Goal: Task Accomplishment & Management: Complete application form

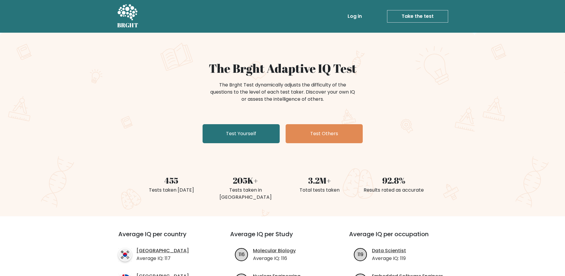
click at [351, 18] on link "Log in" at bounding box center [355, 16] width 19 height 12
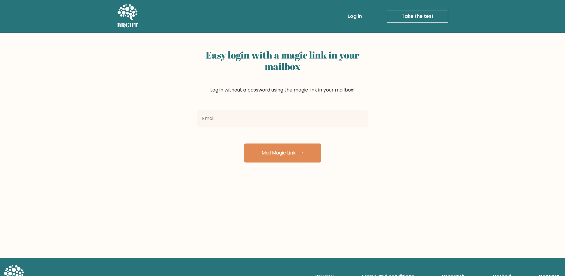
click at [288, 118] on input "email" at bounding box center [282, 118] width 171 height 17
type input "francisouano123@gmail.com"
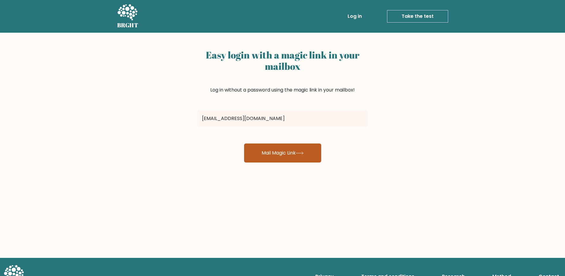
click at [270, 155] on button "Mail Magic Link" at bounding box center [282, 152] width 77 height 19
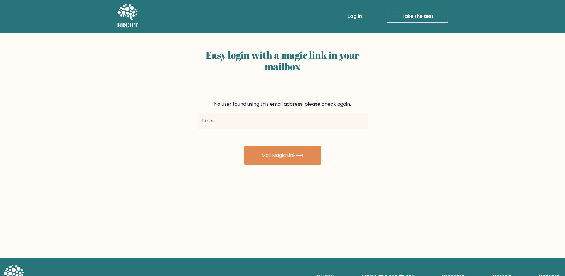
click at [357, 17] on link "Log in" at bounding box center [355, 16] width 19 height 12
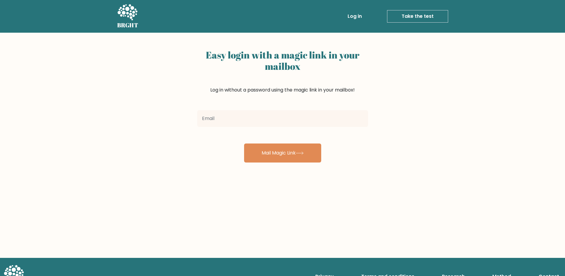
click at [380, 18] on li "Take the test Take the test" at bounding box center [407, 16] width 84 height 12
click at [402, 18] on link "Take the test" at bounding box center [417, 16] width 61 height 12
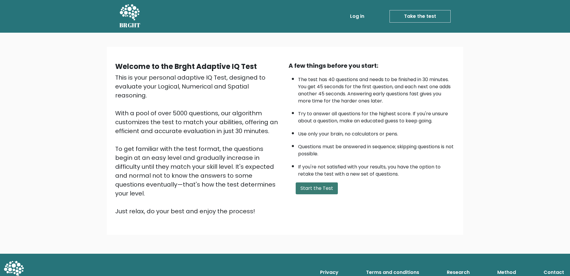
click at [325, 186] on button "Start the Test" at bounding box center [317, 188] width 42 height 12
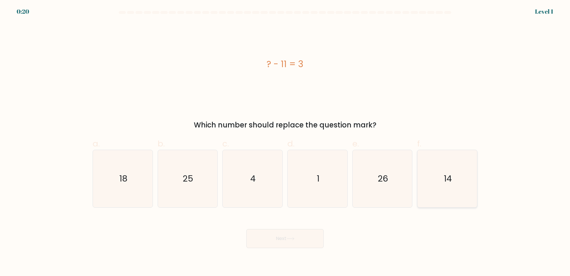
click at [445, 176] on icon "14" at bounding box center [447, 178] width 57 height 57
click at [285, 142] on input "f. 14" at bounding box center [285, 140] width 0 height 4
radio input "true"
click at [312, 238] on button "Next" at bounding box center [284, 238] width 77 height 19
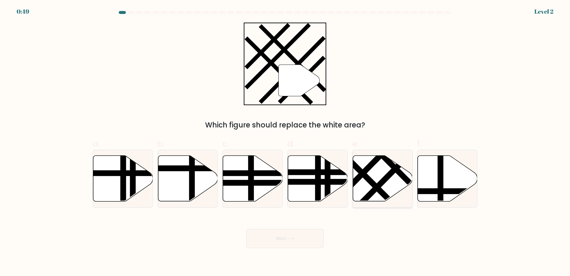
click at [381, 179] on icon at bounding box center [383, 179] width 60 height 46
click at [285, 142] on input "e." at bounding box center [285, 140] width 0 height 4
radio input "true"
click at [283, 241] on button "Next" at bounding box center [284, 238] width 77 height 19
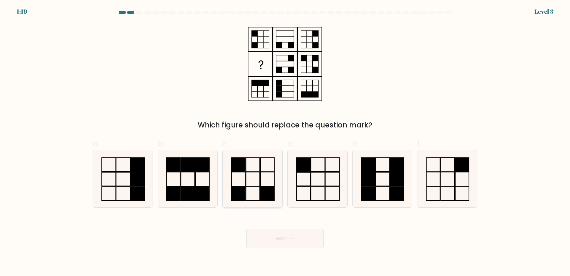
click at [254, 189] on icon at bounding box center [252, 178] width 57 height 57
click at [285, 142] on input "c." at bounding box center [285, 140] width 0 height 4
radio input "true"
click at [285, 243] on button "Next" at bounding box center [284, 238] width 77 height 19
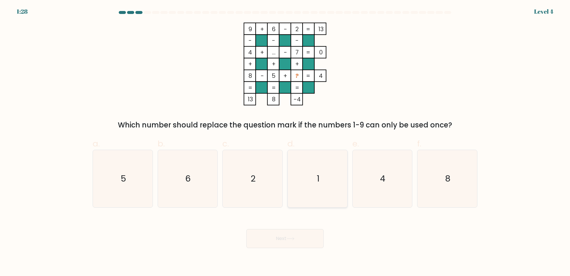
click at [305, 180] on icon "1" at bounding box center [317, 178] width 57 height 57
click at [285, 142] on input "d. 1" at bounding box center [285, 140] width 0 height 4
radio input "true"
click at [312, 235] on button "Next" at bounding box center [284, 238] width 77 height 19
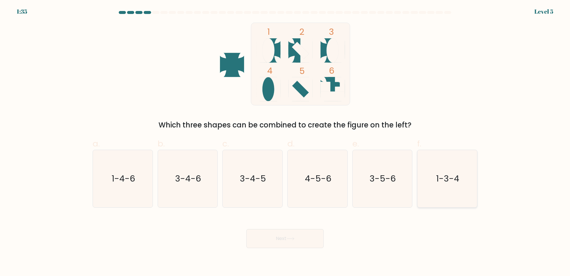
click at [426, 190] on icon "1-3-4" at bounding box center [447, 178] width 57 height 57
click at [285, 142] on input "f. 1-3-4" at bounding box center [285, 140] width 0 height 4
radio input "true"
click at [281, 245] on button "Next" at bounding box center [284, 238] width 77 height 19
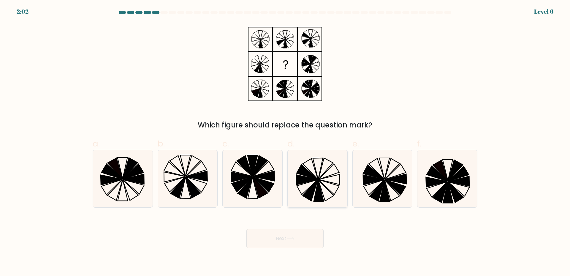
click at [314, 175] on icon at bounding box center [317, 178] width 57 height 57
click at [285, 142] on input "d." at bounding box center [285, 140] width 0 height 4
radio input "true"
click at [311, 241] on button "Next" at bounding box center [284, 238] width 77 height 19
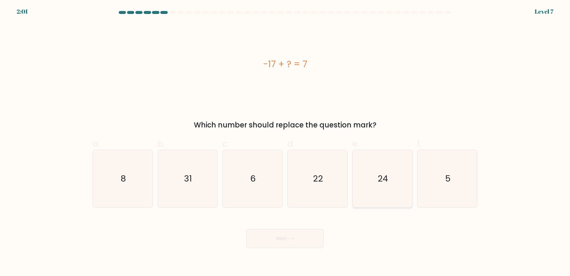
click at [391, 184] on icon "24" at bounding box center [382, 178] width 57 height 57
click at [285, 142] on input "e. 24" at bounding box center [285, 140] width 0 height 4
radio input "true"
click at [302, 238] on button "Next" at bounding box center [284, 238] width 77 height 19
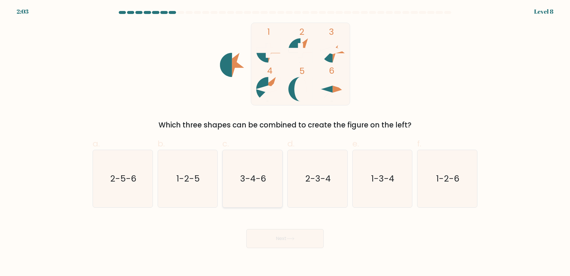
click at [279, 188] on icon "3-4-6" at bounding box center [252, 178] width 57 height 57
click at [285, 142] on input "c. 3-4-6" at bounding box center [285, 140] width 0 height 4
radio input "true"
click at [291, 233] on button "Next" at bounding box center [284, 238] width 77 height 19
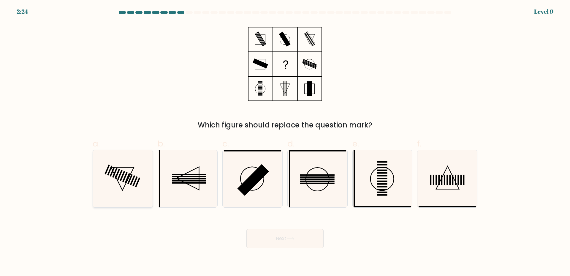
click at [121, 177] on rect at bounding box center [122, 176] width 5 height 10
click at [285, 142] on input "a." at bounding box center [285, 140] width 0 height 4
radio input "true"
click at [299, 237] on button "Next" at bounding box center [284, 238] width 77 height 19
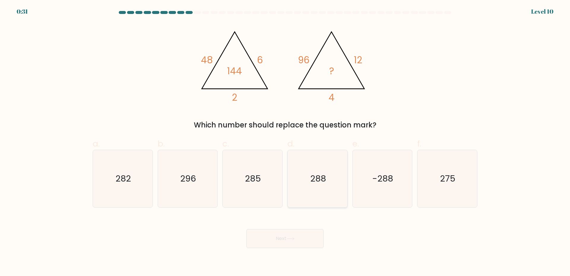
click at [300, 175] on icon "288" at bounding box center [317, 178] width 57 height 57
click at [285, 142] on input "d. 288" at bounding box center [285, 140] width 0 height 4
radio input "true"
click at [314, 245] on button "Next" at bounding box center [284, 238] width 77 height 19
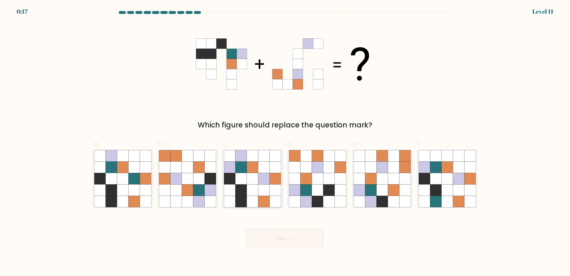
click at [265, 193] on icon at bounding box center [263, 189] width 11 height 11
click at [285, 142] on input "c." at bounding box center [285, 140] width 0 height 4
radio input "true"
click at [307, 238] on button "Next" at bounding box center [284, 238] width 77 height 19
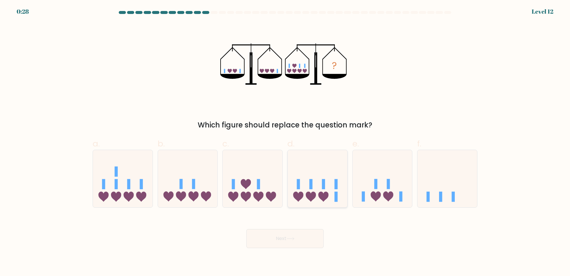
click at [301, 188] on icon at bounding box center [318, 178] width 60 height 49
click at [285, 142] on input "d." at bounding box center [285, 140] width 0 height 4
radio input "true"
drag, startPoint x: 298, startPoint y: 244, endPoint x: 299, endPoint y: 240, distance: 3.7
click at [298, 244] on button "Next" at bounding box center [284, 238] width 77 height 19
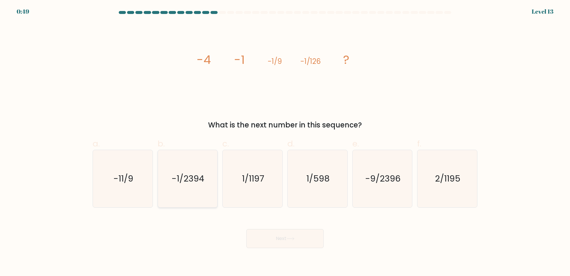
click at [190, 190] on icon "-1/2394" at bounding box center [187, 178] width 57 height 57
click at [285, 142] on input "b. -1/2394" at bounding box center [285, 140] width 0 height 4
radio input "true"
click at [320, 188] on icon "1/598" at bounding box center [317, 178] width 57 height 57
click at [285, 142] on input "d. 1/598" at bounding box center [285, 140] width 0 height 4
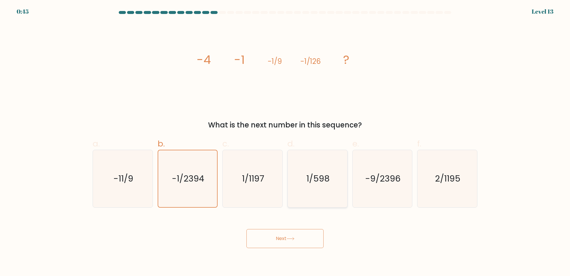
radio input "true"
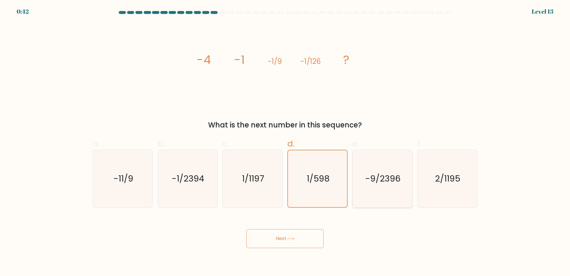
click at [362, 181] on icon "-9/2396" at bounding box center [382, 178] width 57 height 57
click at [285, 142] on input "e. -9/2396" at bounding box center [285, 140] width 0 height 4
radio input "true"
click at [443, 176] on text "2/1195" at bounding box center [448, 178] width 26 height 12
click at [285, 142] on input "f. 2/1195" at bounding box center [285, 140] width 0 height 4
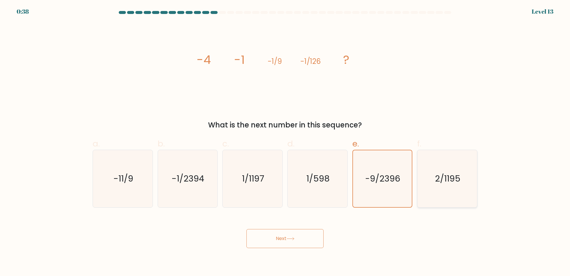
radio input "true"
click at [297, 236] on button "Next" at bounding box center [284, 238] width 77 height 19
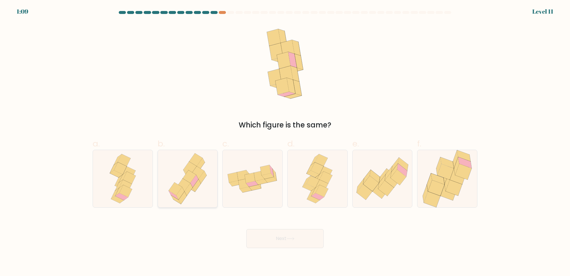
click at [170, 179] on icon at bounding box center [187, 178] width 46 height 57
click at [285, 142] on input "b." at bounding box center [285, 140] width 0 height 4
radio input "true"
click at [308, 194] on icon at bounding box center [317, 178] width 36 height 57
click at [285, 142] on input "d." at bounding box center [285, 140] width 0 height 4
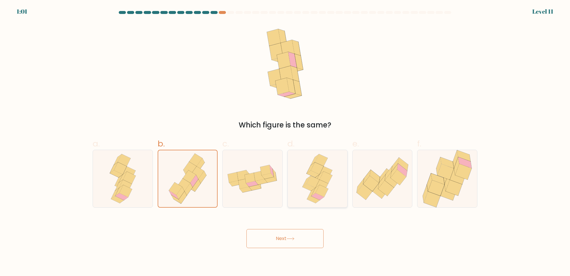
radio input "true"
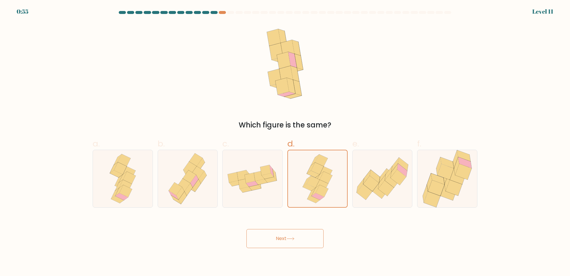
click at [316, 233] on button "Next" at bounding box center [284, 238] width 77 height 19
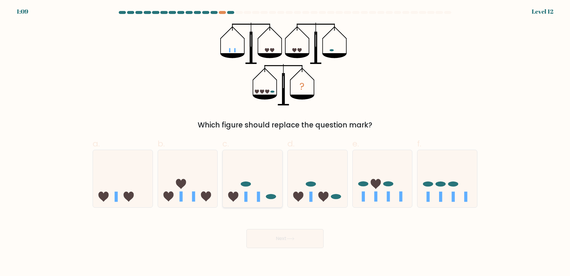
click at [255, 202] on icon at bounding box center [253, 178] width 60 height 49
click at [285, 142] on input "c." at bounding box center [285, 140] width 0 height 4
radio input "true"
click at [298, 234] on button "Next" at bounding box center [284, 238] width 77 height 19
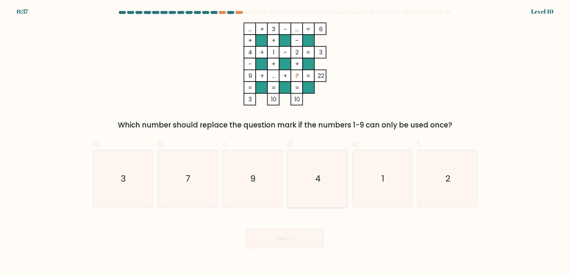
click at [327, 163] on icon "4" at bounding box center [317, 178] width 57 height 57
click at [285, 142] on input "d. 4" at bounding box center [285, 140] width 0 height 4
radio input "true"
click at [309, 245] on button "Next" at bounding box center [284, 238] width 77 height 19
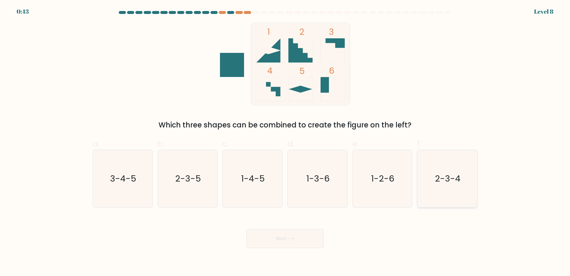
click at [447, 170] on icon "2-3-4" at bounding box center [447, 178] width 57 height 57
click at [285, 142] on input "f. 2-3-4" at bounding box center [285, 140] width 0 height 4
radio input "true"
click at [314, 239] on button "Next" at bounding box center [284, 238] width 77 height 19
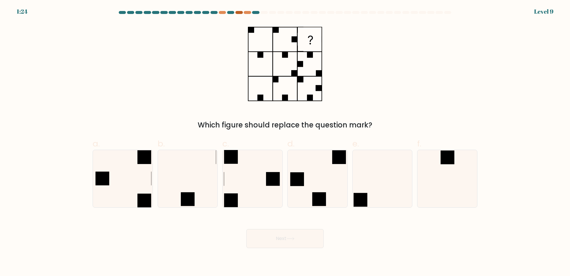
click at [242, 14] on at bounding box center [285, 12] width 334 height 3
click at [244, 13] on div at bounding box center [247, 12] width 7 height 3
click at [247, 13] on div at bounding box center [247, 12] width 7 height 3
click at [267, 186] on icon at bounding box center [252, 178] width 57 height 57
click at [285, 142] on input "c." at bounding box center [285, 140] width 0 height 4
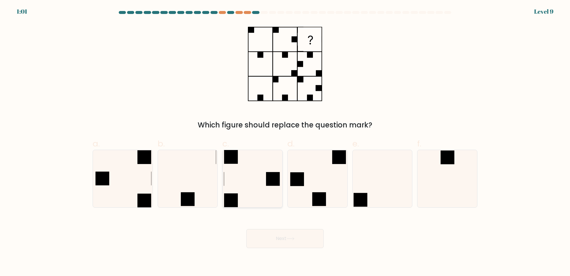
radio input "true"
click at [304, 239] on button "Next" at bounding box center [284, 238] width 77 height 19
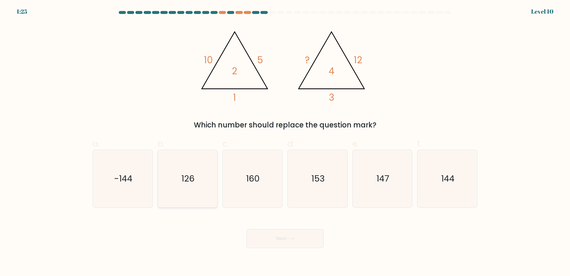
click at [186, 175] on text "126" at bounding box center [188, 178] width 13 height 12
click at [285, 142] on input "b. 126" at bounding box center [285, 140] width 0 height 4
radio input "true"
click at [315, 235] on button "Next" at bounding box center [284, 238] width 77 height 19
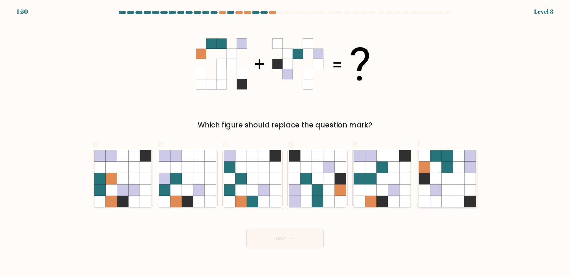
click at [428, 170] on icon at bounding box center [424, 166] width 11 height 11
click at [285, 142] on input "f." at bounding box center [285, 140] width 0 height 4
radio input "true"
click at [264, 238] on button "Next" at bounding box center [284, 238] width 77 height 19
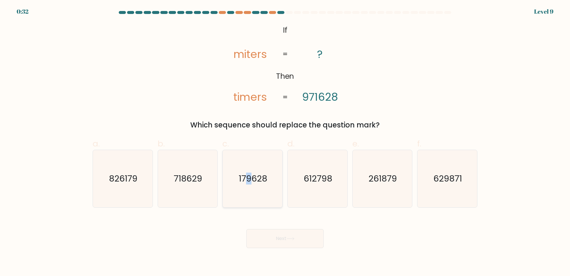
click at [249, 167] on icon "179628" at bounding box center [252, 178] width 57 height 57
click at [276, 203] on icon "179628" at bounding box center [252, 178] width 57 height 57
click at [285, 142] on input "c. 179628" at bounding box center [285, 140] width 0 height 4
radio input "true"
click at [395, 174] on text "261879" at bounding box center [383, 178] width 28 height 12
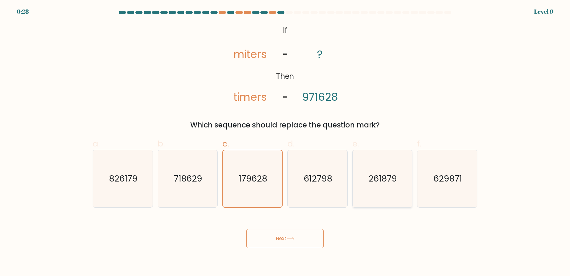
click at [285, 142] on input "e. 261879" at bounding box center [285, 140] width 0 height 4
radio input "true"
click at [304, 235] on button "Next" at bounding box center [284, 238] width 77 height 19
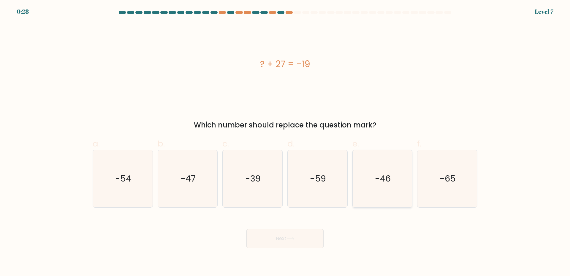
click at [383, 161] on icon "-46" at bounding box center [382, 178] width 57 height 57
click at [285, 142] on input "e. -46" at bounding box center [285, 140] width 0 height 4
radio input "true"
drag, startPoint x: 267, startPoint y: 241, endPoint x: 270, endPoint y: 238, distance: 4.5
click at [267, 242] on button "Next" at bounding box center [284, 238] width 77 height 19
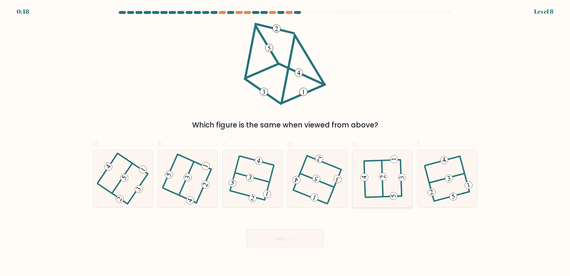
click at [377, 183] on icon at bounding box center [382, 179] width 45 height 46
click at [285, 142] on input "e." at bounding box center [285, 140] width 0 height 4
radio input "true"
click at [309, 243] on button "Next" at bounding box center [284, 238] width 77 height 19
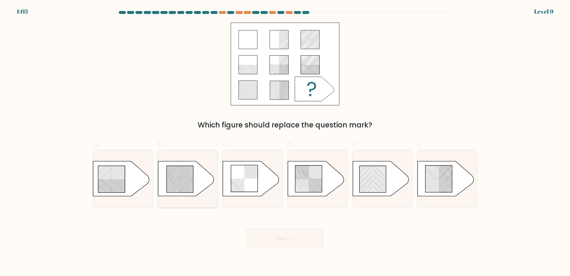
click at [180, 185] on icon at bounding box center [188, 178] width 60 height 35
click at [285, 142] on input "b." at bounding box center [285, 140] width 0 height 4
radio input "true"
drag, startPoint x: 293, startPoint y: 238, endPoint x: 299, endPoint y: 236, distance: 5.8
click at [292, 238] on icon at bounding box center [290, 238] width 8 height 3
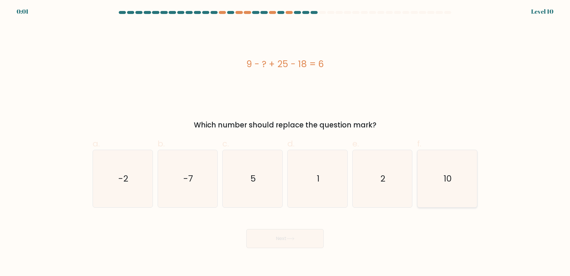
click at [455, 182] on icon "10" at bounding box center [447, 178] width 57 height 57
click at [285, 142] on input "f. 10" at bounding box center [285, 140] width 0 height 4
radio input "true"
click at [292, 236] on button "Next" at bounding box center [284, 238] width 77 height 19
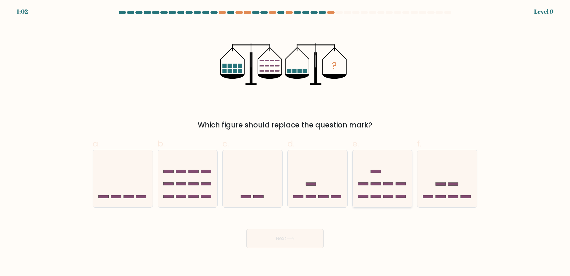
click at [382, 191] on icon at bounding box center [383, 178] width 60 height 49
click at [285, 142] on input "e." at bounding box center [285, 140] width 0 height 4
radio input "true"
click at [292, 236] on button "Next" at bounding box center [284, 238] width 77 height 19
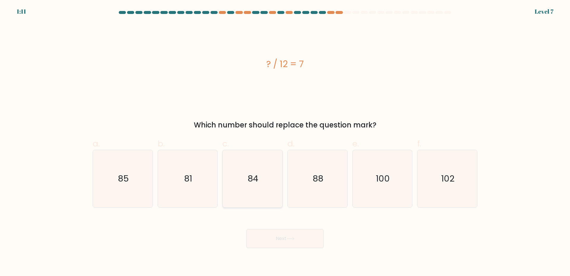
click at [235, 179] on icon "84" at bounding box center [252, 178] width 57 height 57
click at [285, 142] on input "c. 84" at bounding box center [285, 140] width 0 height 4
radio input "true"
click at [301, 239] on button "Next" at bounding box center [284, 238] width 77 height 19
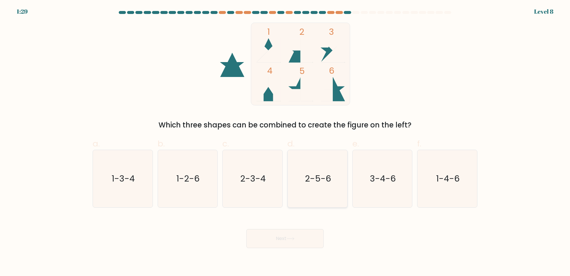
click at [322, 188] on icon "2-5-6" at bounding box center [317, 178] width 57 height 57
click at [285, 142] on input "d. 2-5-6" at bounding box center [285, 140] width 0 height 4
radio input "true"
click at [291, 233] on button "Next" at bounding box center [284, 238] width 77 height 19
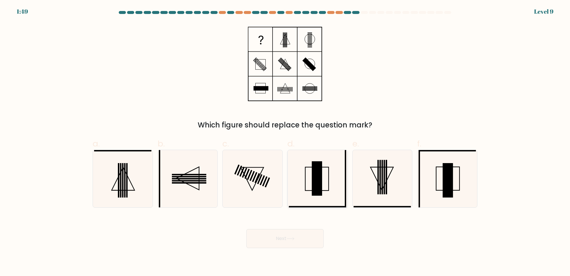
click at [313, 192] on rect at bounding box center [317, 178] width 10 height 34
click at [285, 142] on input "d." at bounding box center [285, 140] width 0 height 4
radio input "true"
click at [430, 194] on icon at bounding box center [447, 178] width 57 height 57
click at [285, 142] on input "f." at bounding box center [285, 140] width 0 height 4
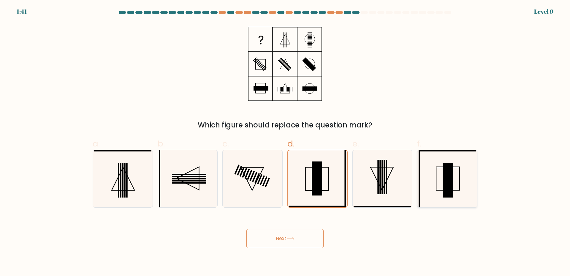
radio input "true"
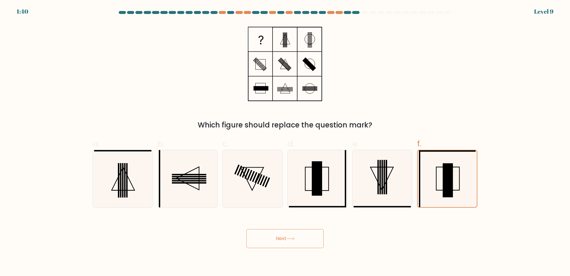
click at [310, 234] on button "Next" at bounding box center [284, 238] width 77 height 19
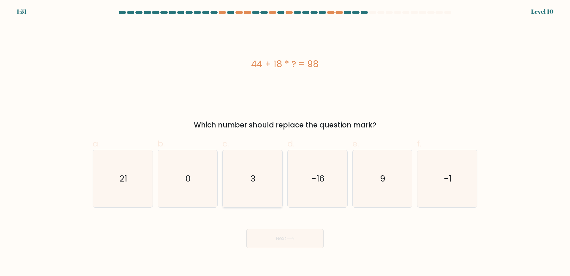
click at [254, 167] on icon "3" at bounding box center [252, 178] width 57 height 57
click at [285, 142] on input "c. 3" at bounding box center [285, 140] width 0 height 4
radio input "true"
click at [309, 235] on button "Next" at bounding box center [284, 238] width 77 height 19
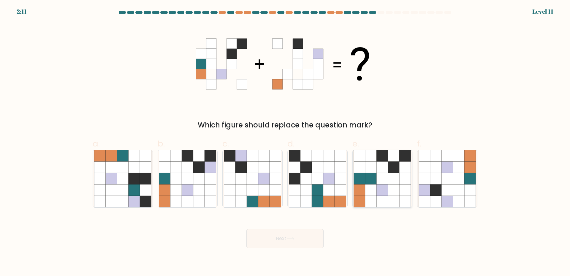
click at [393, 189] on icon at bounding box center [393, 189] width 11 height 11
click at [285, 142] on input "e." at bounding box center [285, 140] width 0 height 4
radio input "true"
click at [320, 239] on button "Next" at bounding box center [284, 238] width 77 height 19
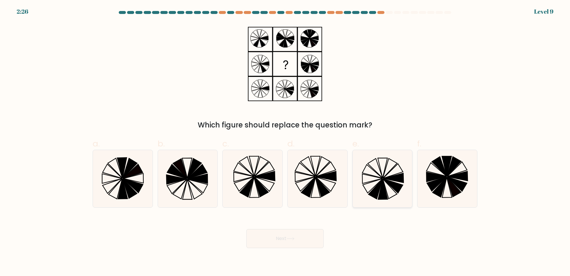
click at [367, 184] on icon at bounding box center [382, 178] width 57 height 57
click at [285, 142] on input "e." at bounding box center [285, 140] width 0 height 4
radio input "true"
click at [313, 235] on button "Next" at bounding box center [284, 238] width 77 height 19
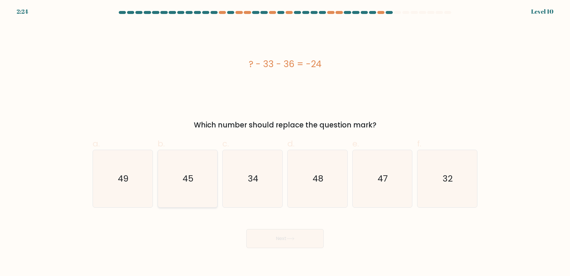
click at [183, 185] on icon "45" at bounding box center [187, 178] width 57 height 57
click at [285, 142] on input "b. 45" at bounding box center [285, 140] width 0 height 4
radio input "true"
click at [302, 232] on button "Next" at bounding box center [284, 238] width 77 height 19
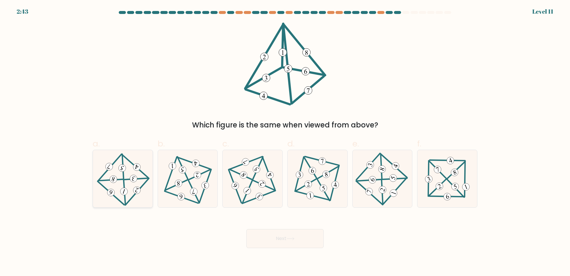
click at [126, 196] on icon at bounding box center [123, 179] width 46 height 46
click at [285, 142] on input "a." at bounding box center [285, 140] width 0 height 4
radio input "true"
drag, startPoint x: 295, startPoint y: 242, endPoint x: 299, endPoint y: 238, distance: 5.8
click at [294, 242] on button "Next" at bounding box center [284, 238] width 77 height 19
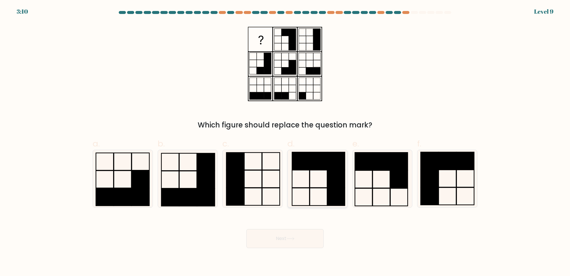
click at [313, 184] on icon at bounding box center [317, 178] width 57 height 57
click at [285, 142] on input "d." at bounding box center [285, 140] width 0 height 4
radio input "true"
click at [310, 234] on button "Next" at bounding box center [284, 238] width 77 height 19
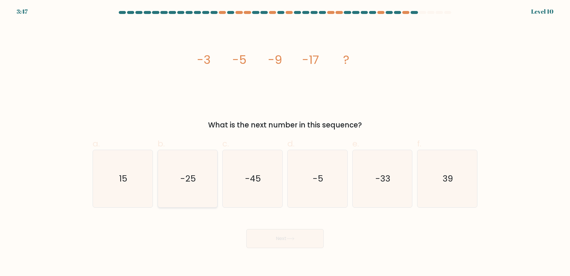
click at [186, 175] on text "-25" at bounding box center [188, 178] width 16 height 12
click at [285, 142] on input "b. -25" at bounding box center [285, 140] width 0 height 4
radio input "true"
click at [298, 240] on button "Next" at bounding box center [284, 238] width 77 height 19
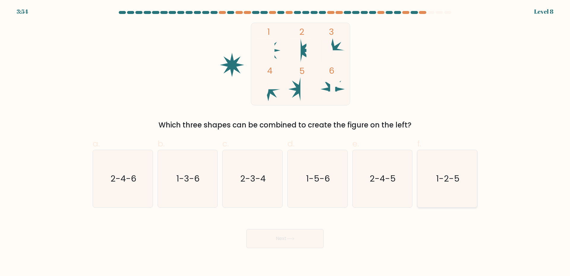
click at [459, 171] on icon "1-2-5" at bounding box center [447, 178] width 57 height 57
click at [285, 142] on input "f. 1-2-5" at bounding box center [285, 140] width 0 height 4
radio input "true"
click at [289, 232] on button "Next" at bounding box center [284, 238] width 77 height 19
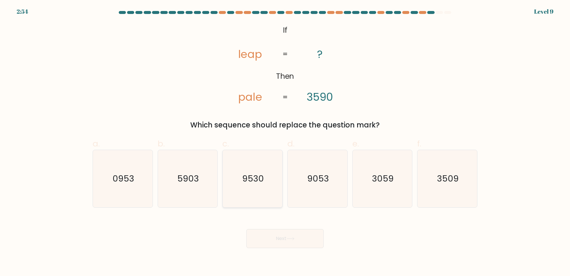
click at [275, 166] on icon "9530" at bounding box center [252, 178] width 57 height 57
click at [285, 142] on input "c. 9530" at bounding box center [285, 140] width 0 height 4
radio input "true"
click at [307, 237] on button "Next" at bounding box center [284, 238] width 77 height 19
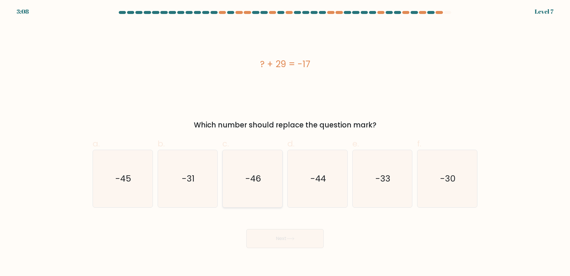
click at [259, 171] on icon "-46" at bounding box center [252, 178] width 57 height 57
click at [285, 142] on input "c. -46" at bounding box center [285, 140] width 0 height 4
radio input "true"
click at [302, 237] on button "Next" at bounding box center [284, 238] width 77 height 19
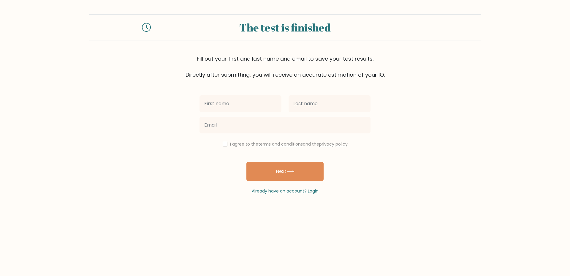
click at [242, 102] on input "text" at bounding box center [240, 103] width 82 height 17
type input "[PERSON_NAME]"
click at [308, 112] on div at bounding box center [329, 103] width 89 height 21
drag, startPoint x: 314, startPoint y: 107, endPoint x: 314, endPoint y: 111, distance: 4.2
click at [314, 107] on input "text" at bounding box center [330, 103] width 82 height 17
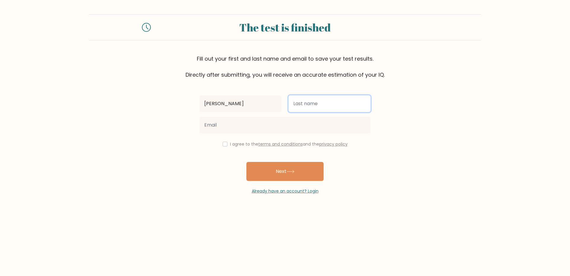
type input "Ouano"
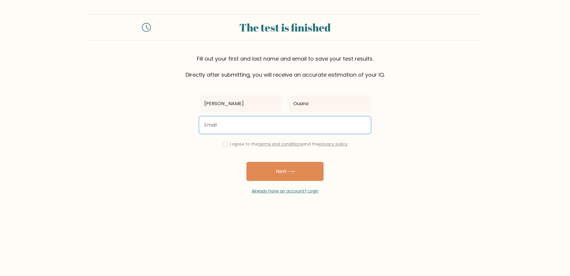
click at [312, 125] on input "email" at bounding box center [284, 125] width 171 height 17
type input "[EMAIL_ADDRESS][DOMAIN_NAME]"
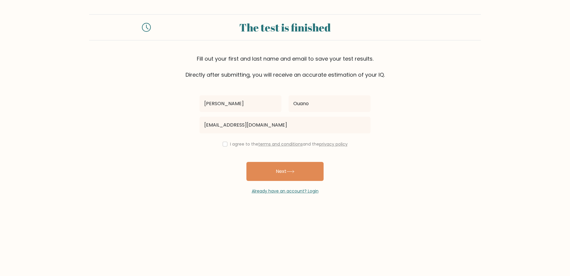
click at [227, 145] on div "I agree to the terms and conditions and the privacy policy" at bounding box center [285, 143] width 178 height 7
click at [226, 145] on div "I agree to the terms and conditions and the privacy policy" at bounding box center [285, 143] width 178 height 7
click at [224, 145] on input "checkbox" at bounding box center [225, 144] width 5 height 5
checkbox input "true"
click at [267, 169] on button "Next" at bounding box center [284, 171] width 77 height 19
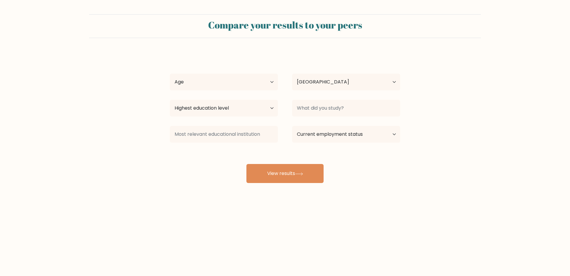
select select "PH"
click at [231, 79] on select "Age Under [DEMOGRAPHIC_DATA] [DEMOGRAPHIC_DATA] [DEMOGRAPHIC_DATA] [DEMOGRAPHIC…" at bounding box center [224, 82] width 108 height 17
select select "25_34"
click at [170, 74] on select "Age Under [DEMOGRAPHIC_DATA] [DEMOGRAPHIC_DATA] [DEMOGRAPHIC_DATA] [DEMOGRAPHIC…" at bounding box center [224, 82] width 108 height 17
click at [299, 83] on select "Country [GEOGRAPHIC_DATA] [GEOGRAPHIC_DATA] [GEOGRAPHIC_DATA] [US_STATE] [GEOGR…" at bounding box center [346, 82] width 108 height 17
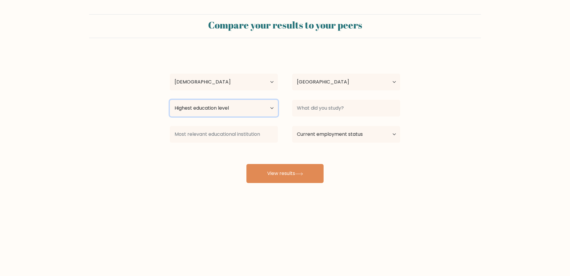
click at [190, 102] on select "Highest education level No schooling Primary Lower Secondary Upper Secondary Oc…" at bounding box center [224, 108] width 108 height 17
click at [189, 108] on select "Highest education level No schooling Primary Lower Secondary Upper Secondary Oc…" at bounding box center [224, 108] width 108 height 17
select select "bachelors_degree"
click at [170, 100] on select "Highest education level No schooling Primary Lower Secondary Upper Secondary Oc…" at bounding box center [224, 108] width 108 height 17
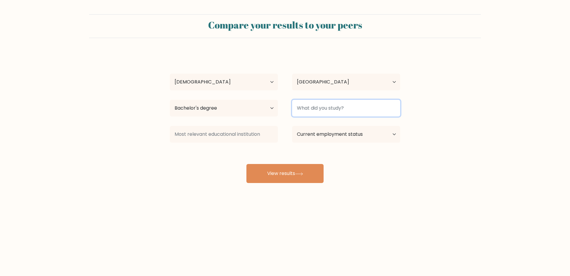
click at [336, 105] on input at bounding box center [346, 108] width 108 height 17
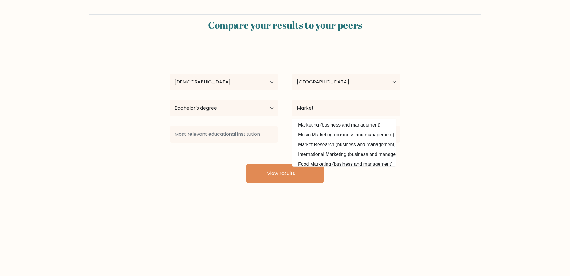
click at [343, 126] on option "Marketing (business and management)" at bounding box center [344, 124] width 101 height 9
type input "Marketing"
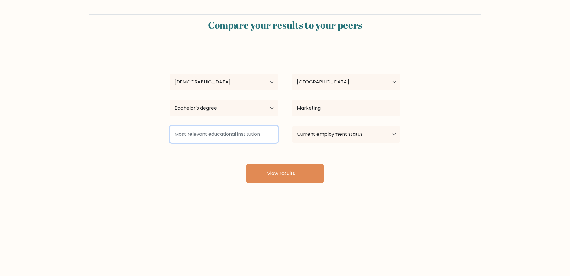
click at [226, 131] on input at bounding box center [224, 134] width 108 height 17
click at [311, 132] on select "Current employment status Employed Student Retired Other / prefer not to answer" at bounding box center [346, 134] width 108 height 17
select select "employed"
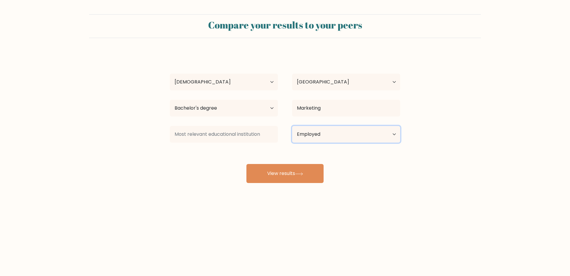
click at [292, 126] on select "Current employment status Employed Student Retired Other / prefer not to answer" at bounding box center [346, 134] width 108 height 17
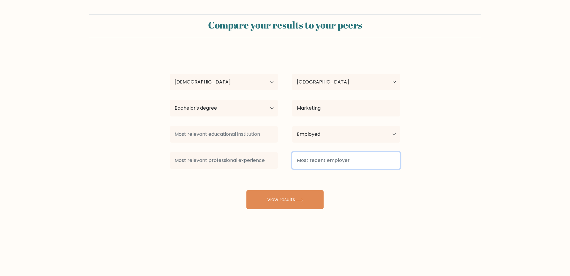
click at [306, 157] on input at bounding box center [346, 160] width 108 height 17
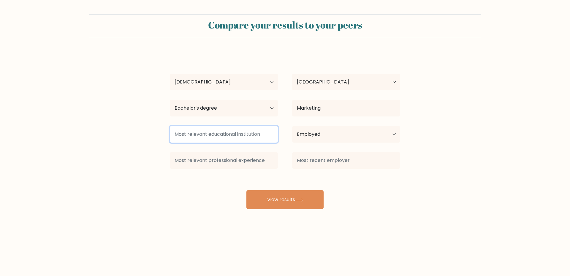
click at [216, 129] on input at bounding box center [224, 134] width 108 height 17
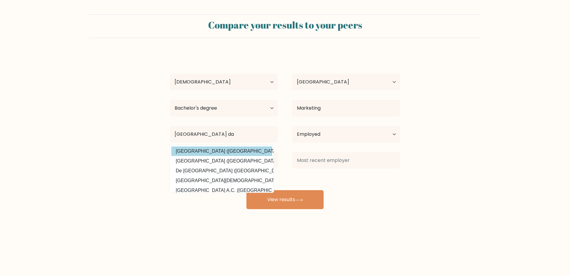
click at [236, 151] on option "De La Salle University (Philippines)" at bounding box center [221, 150] width 101 height 9
type input "[GEOGRAPHIC_DATA]"
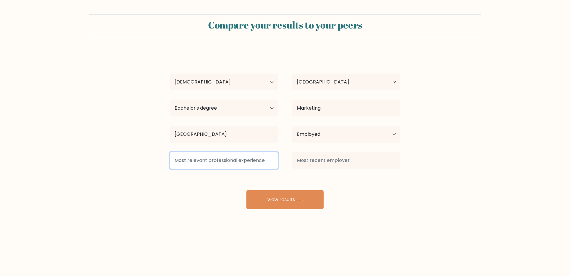
click at [252, 160] on input at bounding box center [224, 160] width 108 height 17
type input "r"
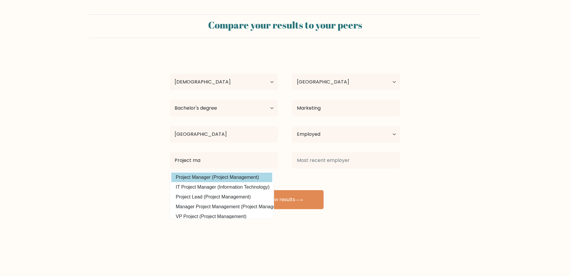
click at [197, 180] on option "Project Manager (Project Management)" at bounding box center [221, 176] width 101 height 9
type input "Project Manager"
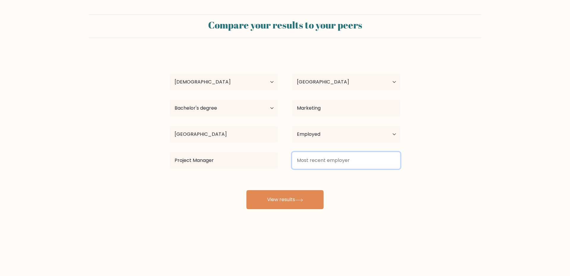
click at [391, 158] on input at bounding box center [346, 160] width 108 height 17
type input "V"
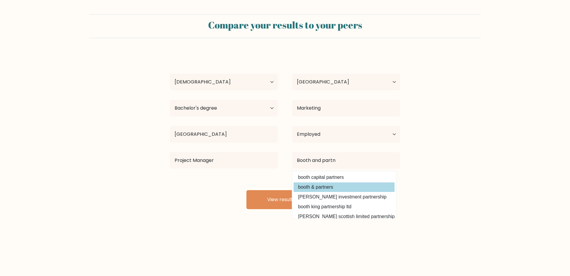
click at [358, 188] on option "booth & partners" at bounding box center [344, 186] width 101 height 9
type input "booth & partners"
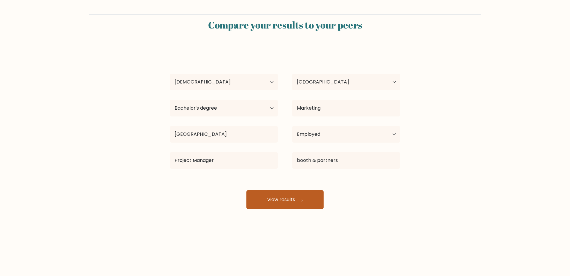
click at [298, 194] on button "View results" at bounding box center [284, 199] width 77 height 19
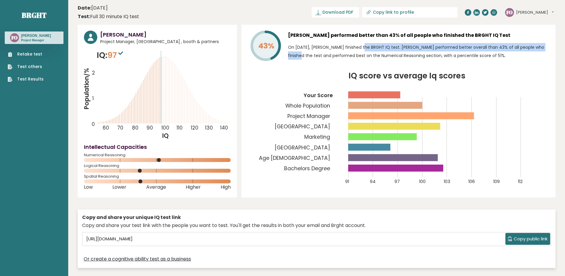
drag, startPoint x: 365, startPoint y: 47, endPoint x: 517, endPoint y: 44, distance: 151.7
click at [517, 44] on p "On [DATE], [PERSON_NAME] finished the BRGHT IQ test. [PERSON_NAME] performed be…" at bounding box center [419, 51] width 262 height 17
click at [493, 51] on p "On [DATE], [PERSON_NAME] finished the BRGHT IQ test. [PERSON_NAME] performed be…" at bounding box center [419, 51] width 262 height 17
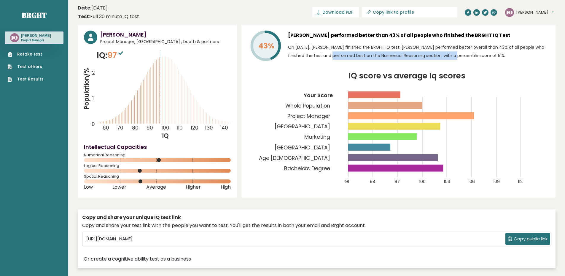
drag, startPoint x: 291, startPoint y: 55, endPoint x: 428, endPoint y: 56, distance: 137.1
click at [428, 56] on p "On [DATE], [PERSON_NAME] finished the BRGHT IQ test. [PERSON_NAME] performed be…" at bounding box center [419, 51] width 262 height 17
click at [533, 7] on div "FO [PERSON_NAME] Dashboard Profile Settings Logout" at bounding box center [530, 13] width 50 height 12
click at [533, 9] on button "[PERSON_NAME]" at bounding box center [535, 12] width 38 height 6
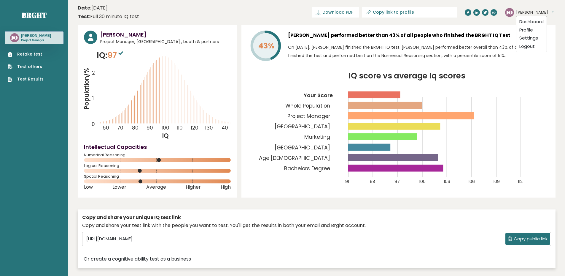
click at [533, 9] on button "[PERSON_NAME]" at bounding box center [535, 12] width 38 height 6
